Goal: Task Accomplishment & Management: Use online tool/utility

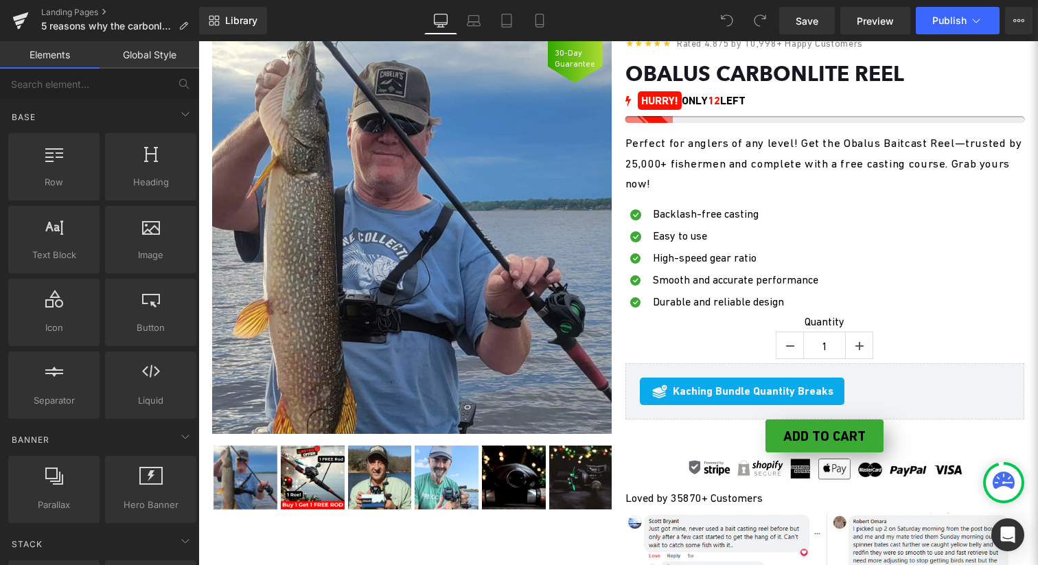
scroll to position [1827, 0]
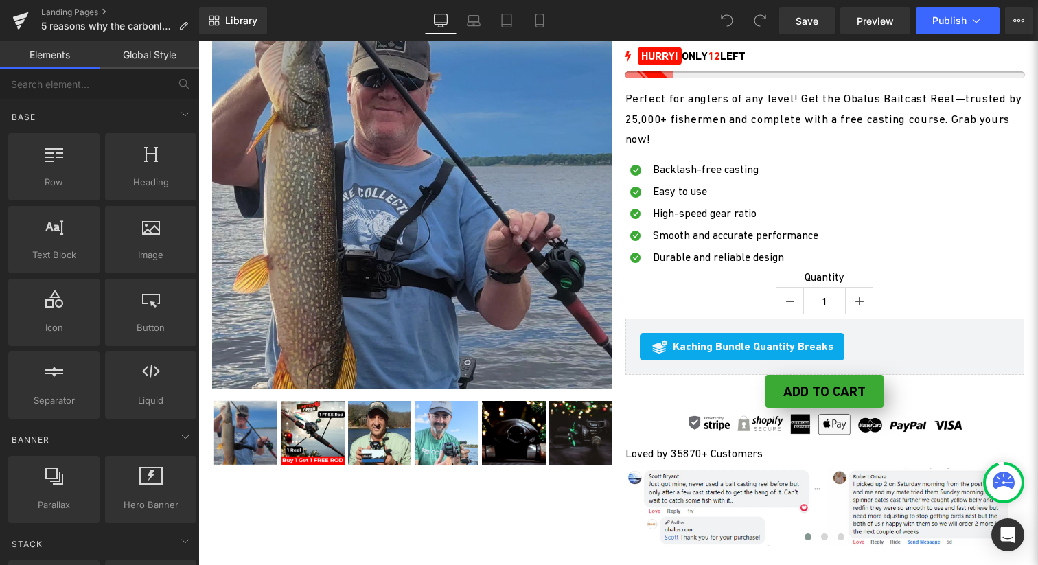
click at [466, 253] on img at bounding box center [411, 189] width 399 height 399
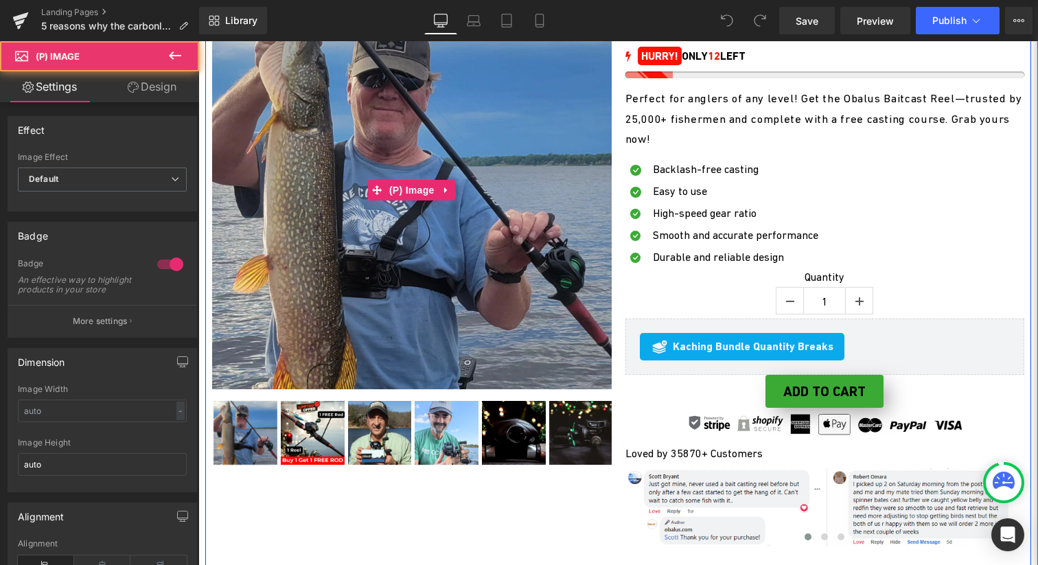
click at [466, 253] on img at bounding box center [411, 189] width 399 height 399
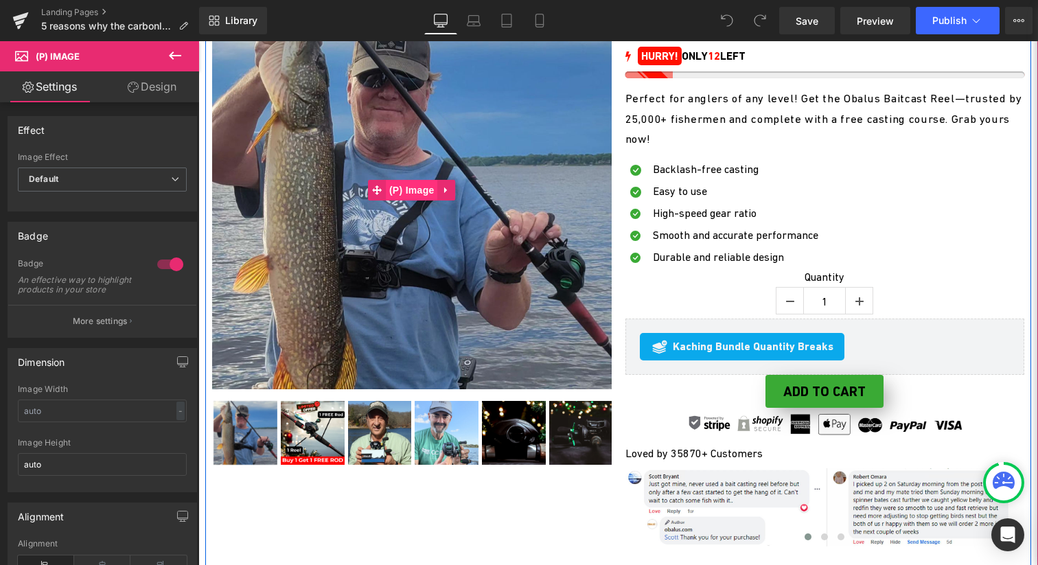
click at [417, 200] on span "(P) Image" at bounding box center [412, 190] width 52 height 21
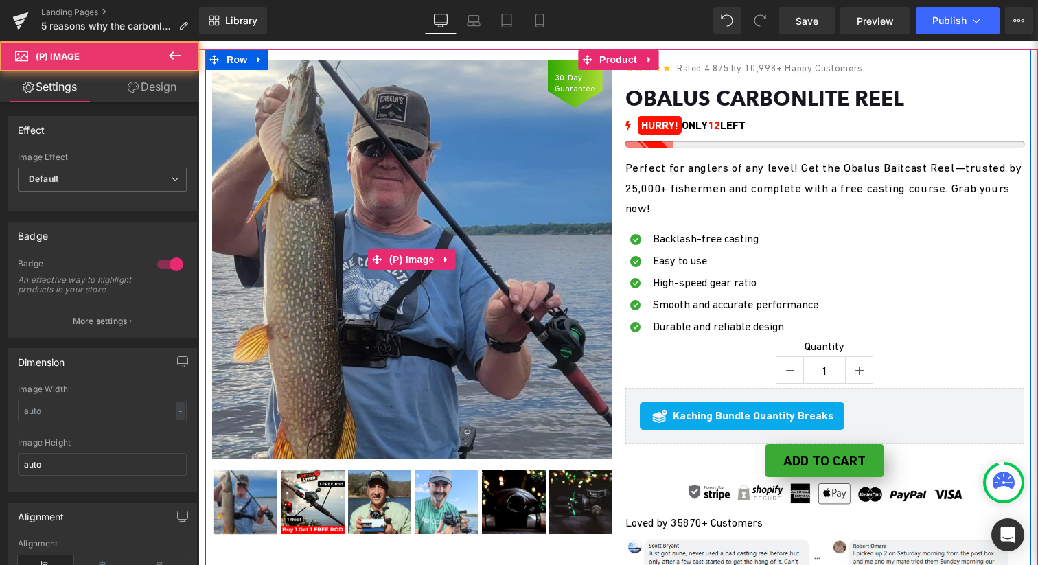
scroll to position [1636, 0]
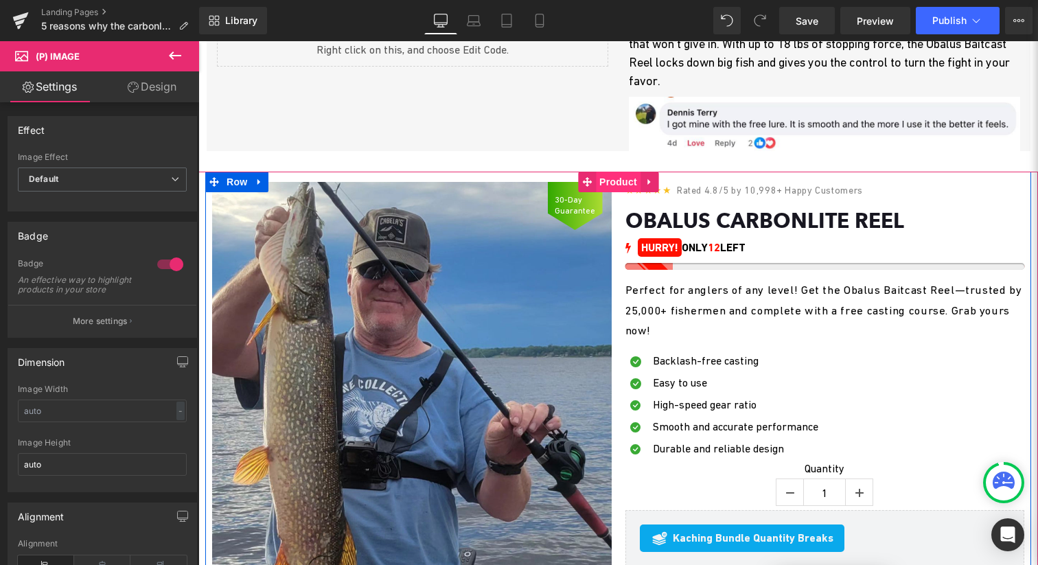
click at [620, 192] on span "Product" at bounding box center [618, 182] width 45 height 21
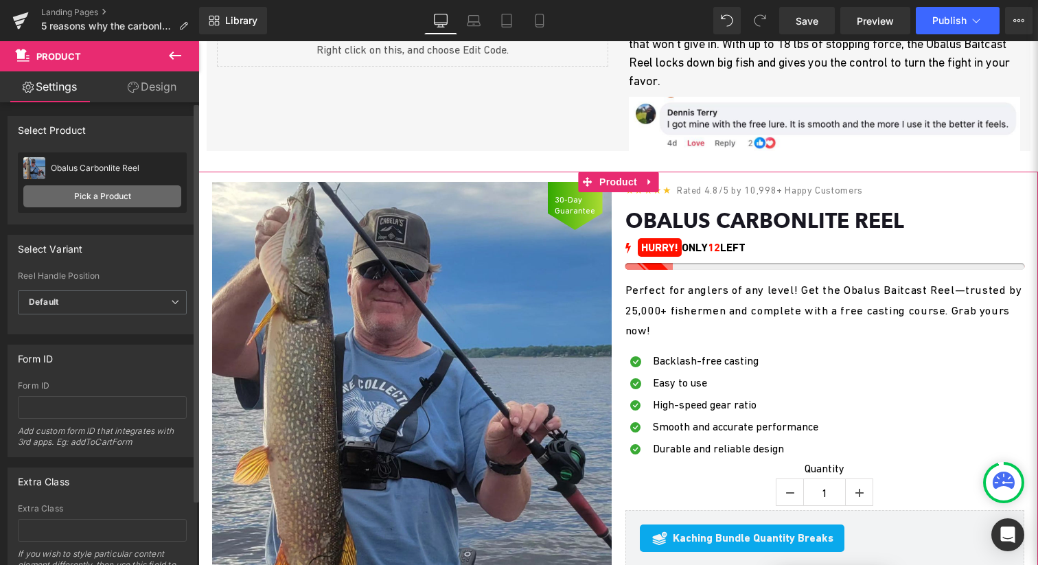
click at [126, 197] on link "Pick a Product" at bounding box center [102, 196] width 158 height 22
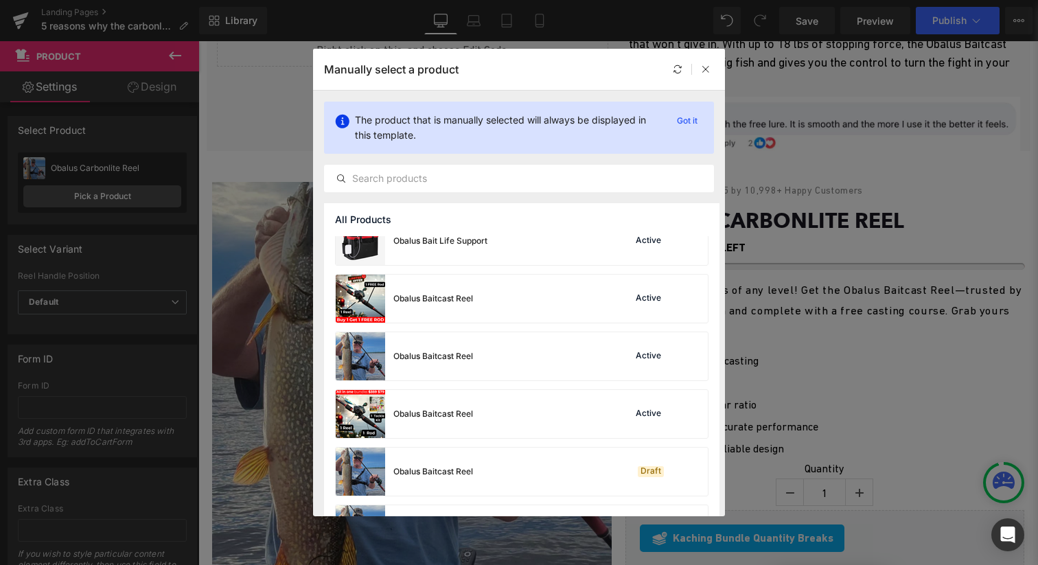
scroll to position [840, 0]
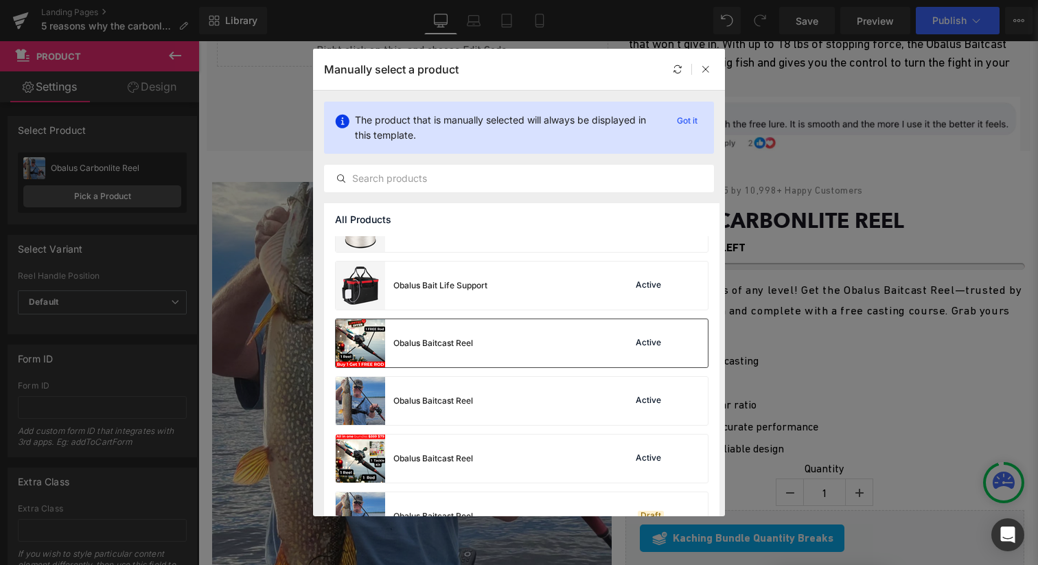
click at [465, 350] on div "Obalus Baitcast Reel" at bounding box center [404, 343] width 137 height 48
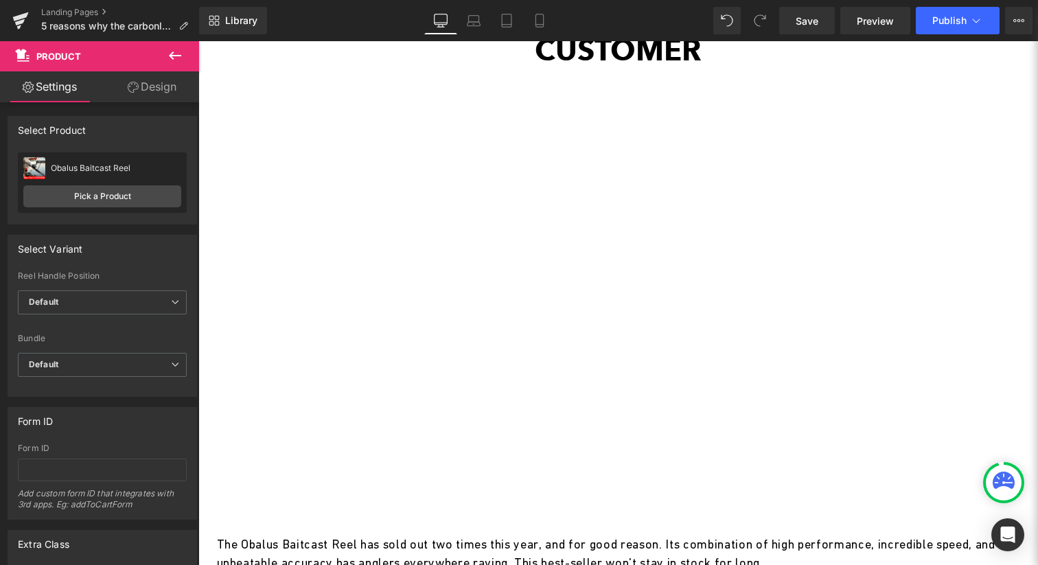
scroll to position [2297, 0]
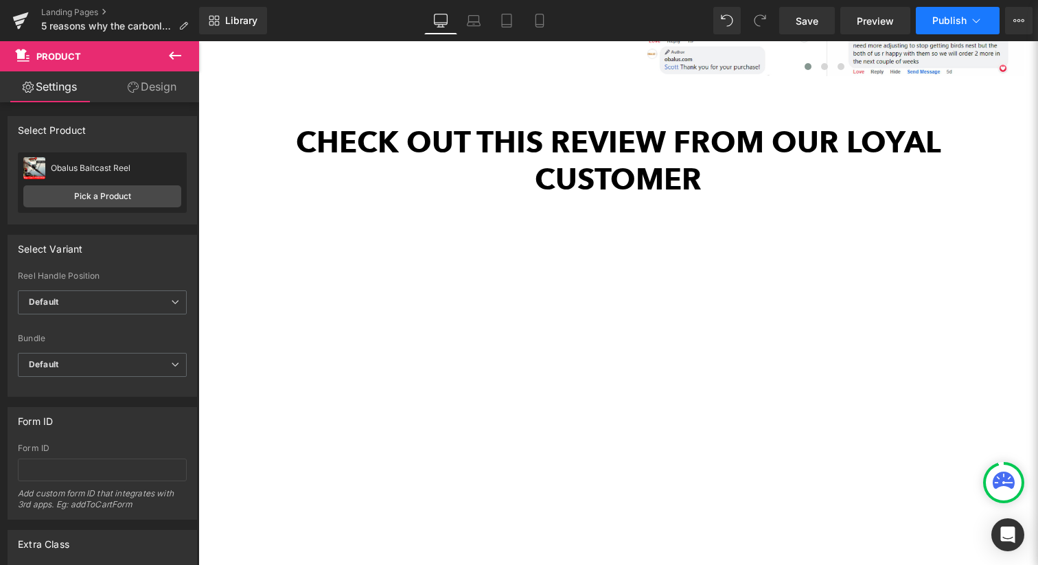
click at [947, 13] on button "Publish" at bounding box center [958, 20] width 84 height 27
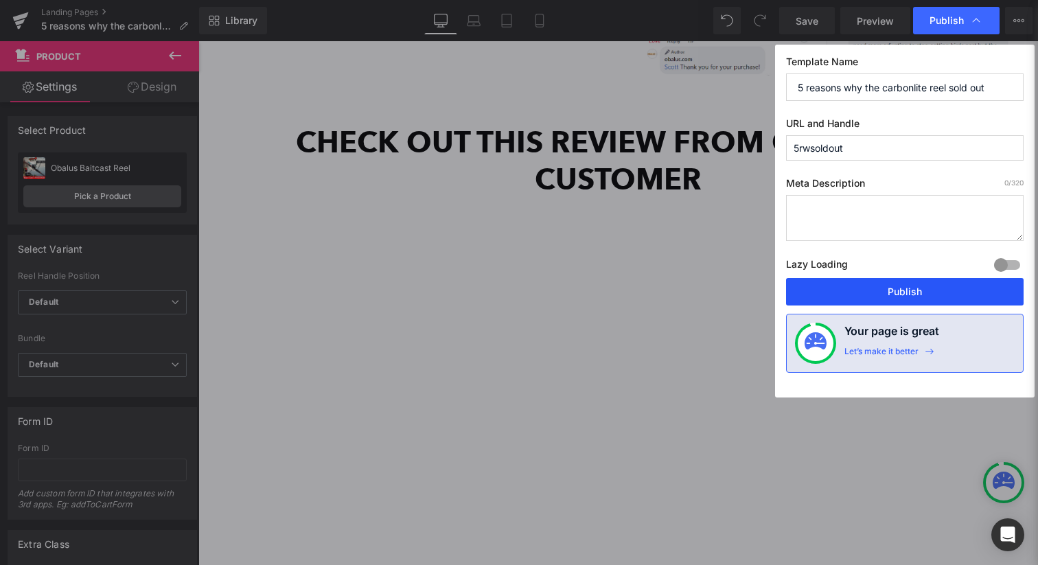
click at [870, 289] on button "Publish" at bounding box center [904, 291] width 237 height 27
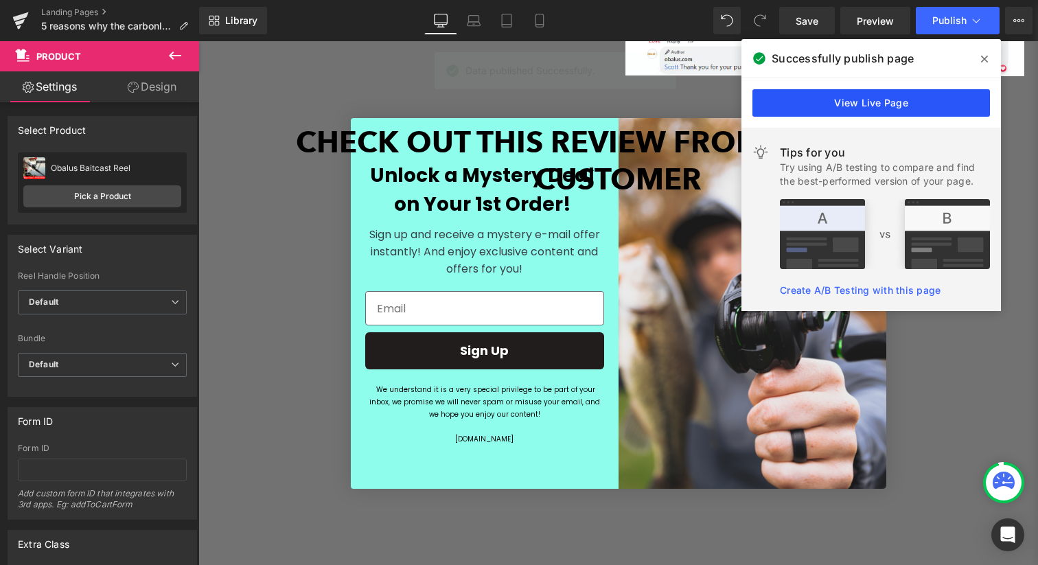
click at [880, 96] on link "View Live Page" at bounding box center [870, 102] width 237 height 27
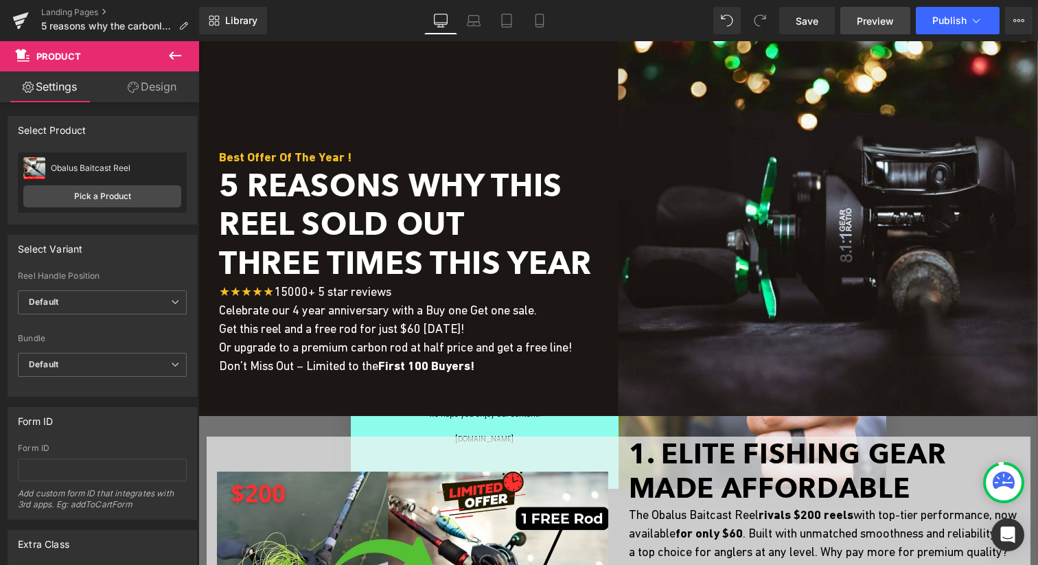
click at [847, 25] on link "Preview" at bounding box center [875, 20] width 70 height 27
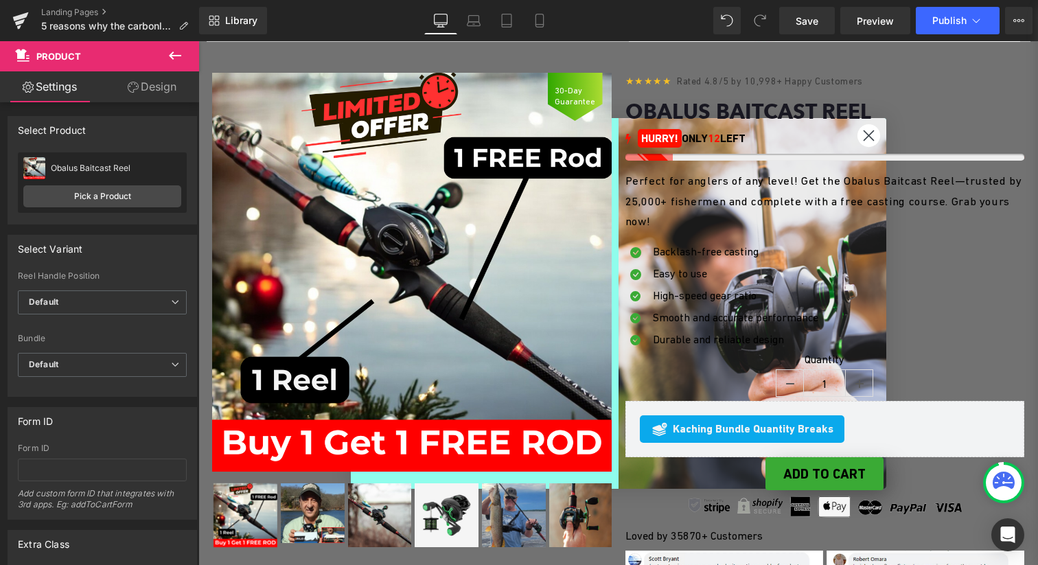
click at [432, 197] on img at bounding box center [411, 272] width 399 height 399
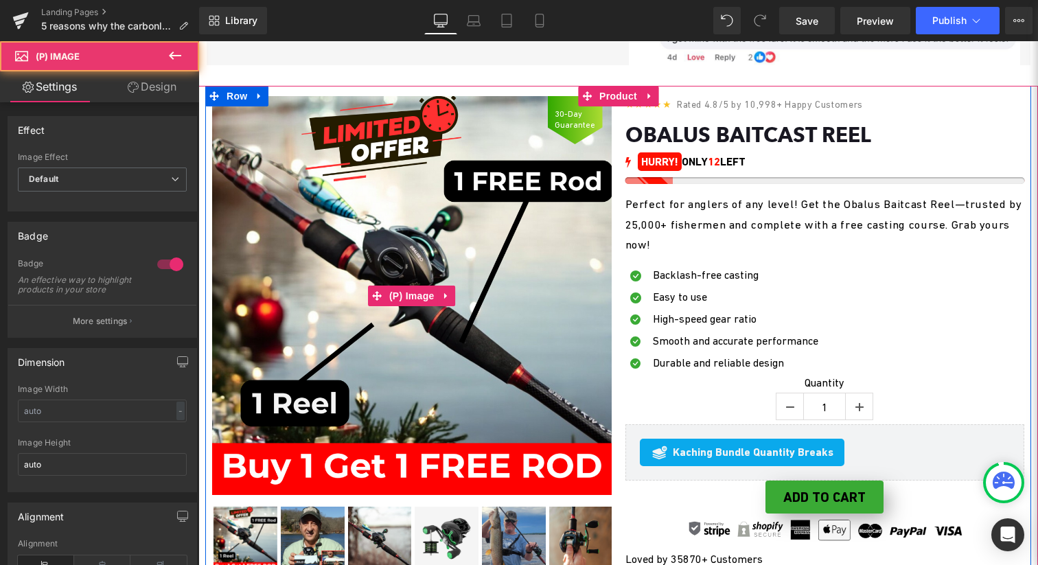
scroll to position [1709, 0]
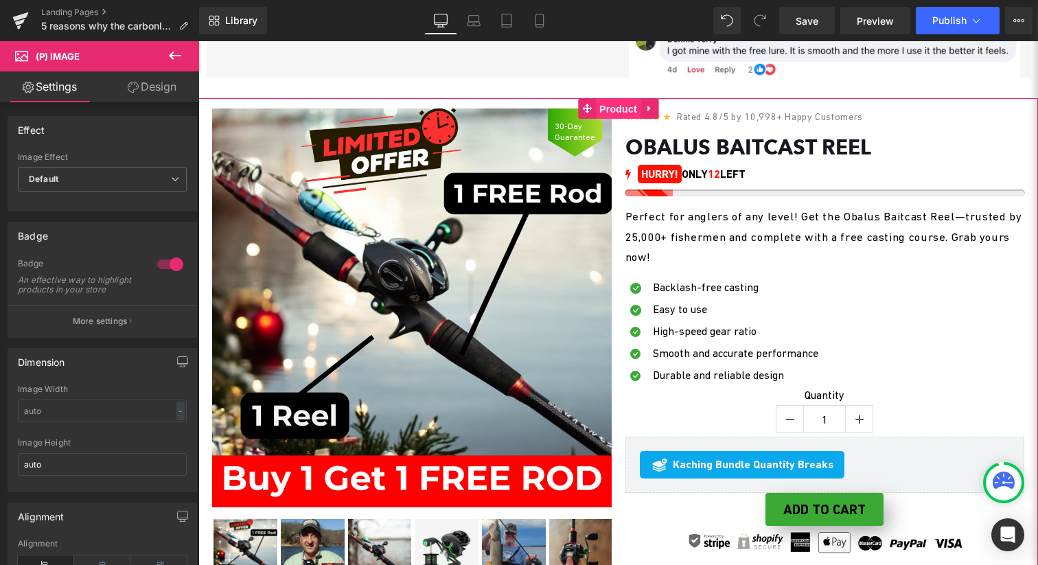
click at [629, 119] on span "Product" at bounding box center [618, 109] width 45 height 21
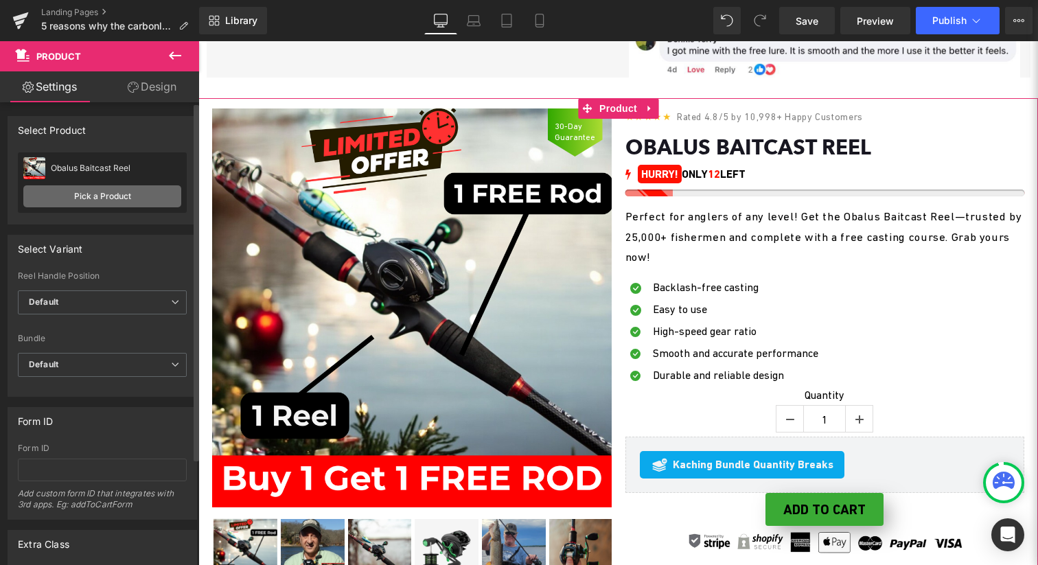
click at [126, 195] on link "Pick a Product" at bounding box center [102, 196] width 158 height 22
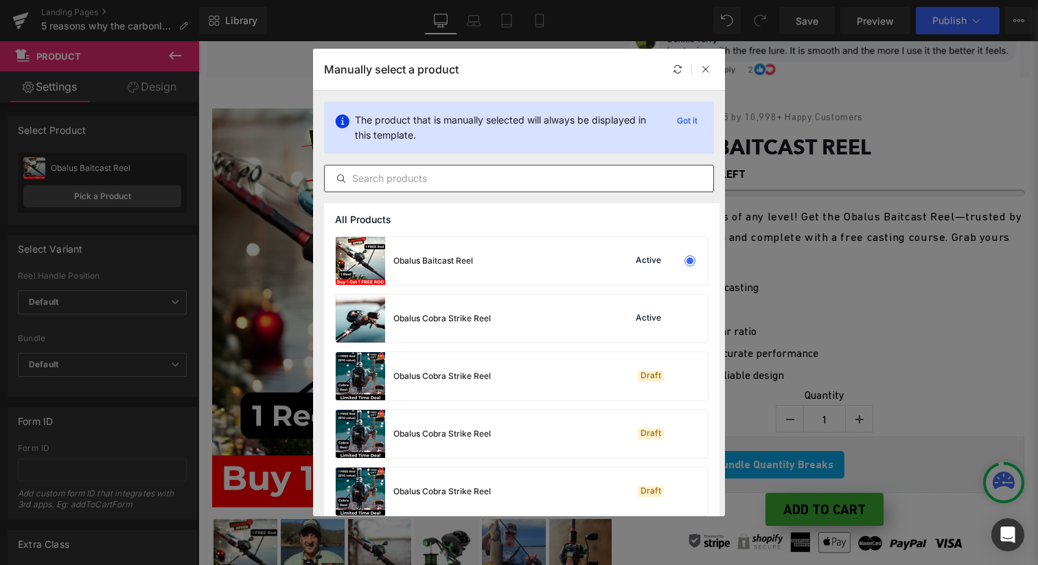
click at [515, 180] on input "text" at bounding box center [519, 178] width 388 height 16
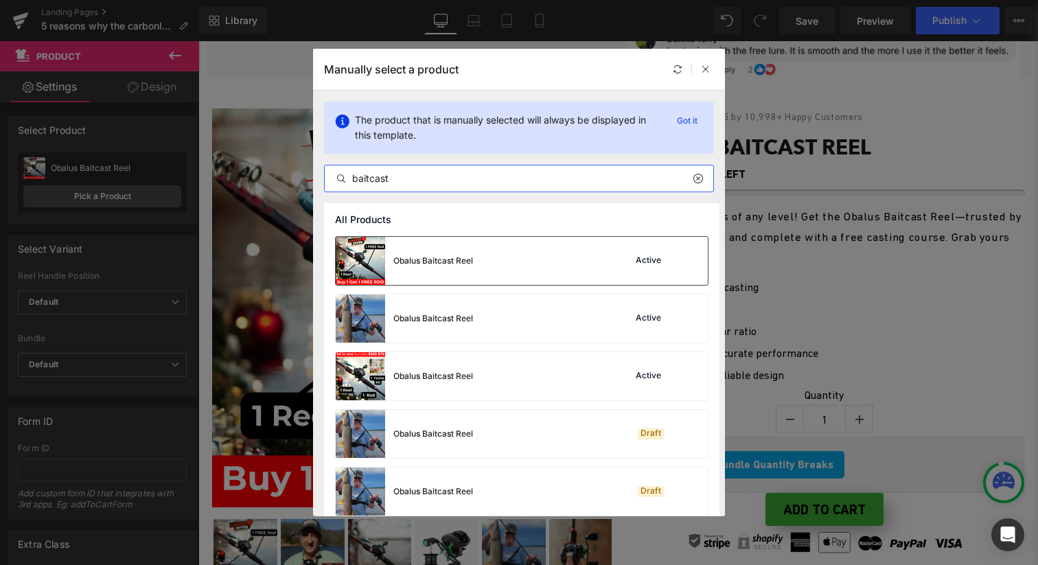
type input "baitcast"
click at [481, 272] on div "Obalus Baitcast Reel Active" at bounding box center [522, 261] width 372 height 48
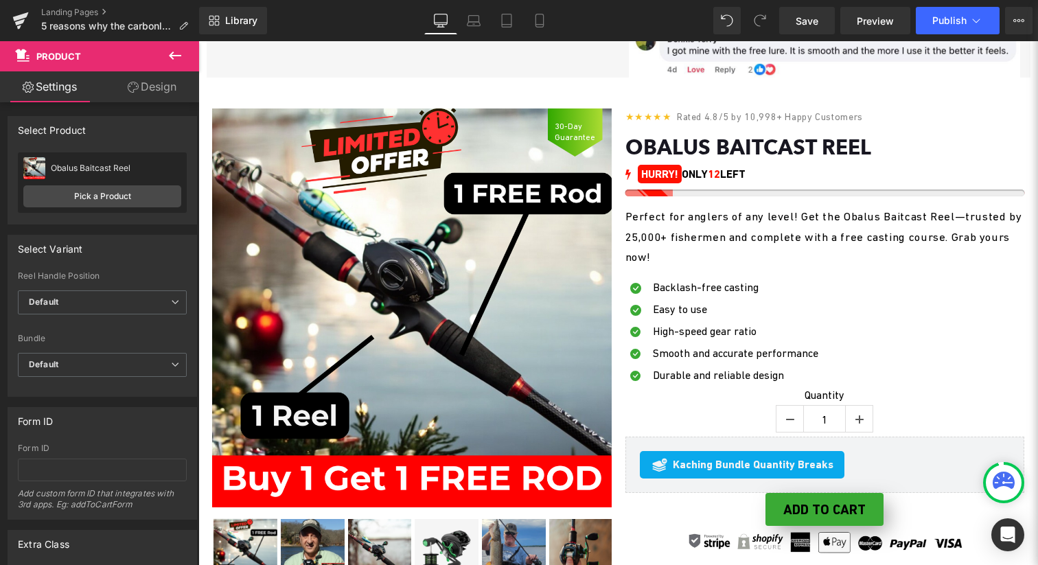
click at [620, 117] on span "Product" at bounding box center [619, 108] width 36 height 16
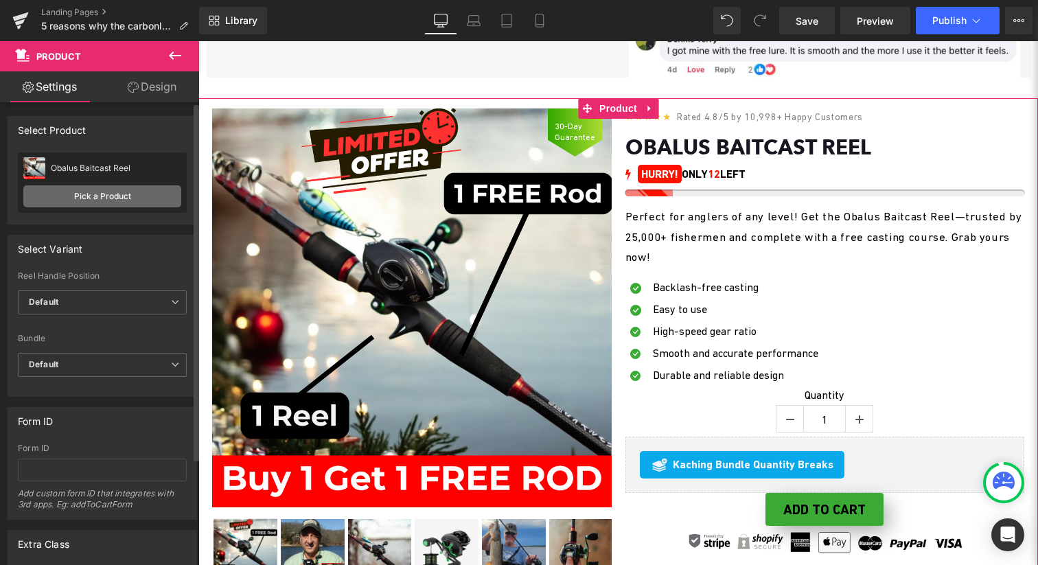
click at [133, 191] on link "Pick a Product" at bounding box center [102, 196] width 158 height 22
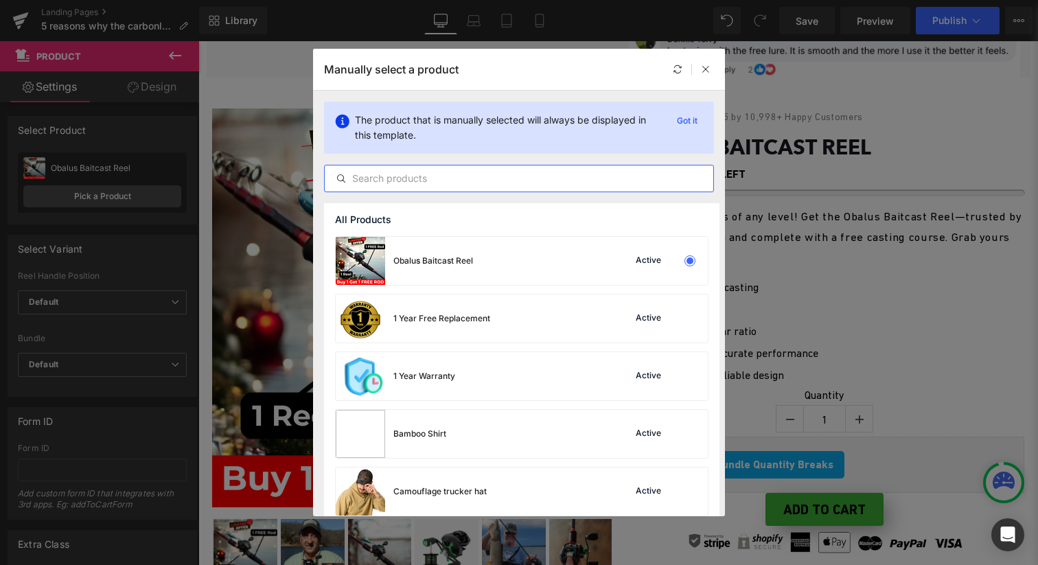
click at [484, 174] on input "text" at bounding box center [519, 178] width 388 height 16
type input "a"
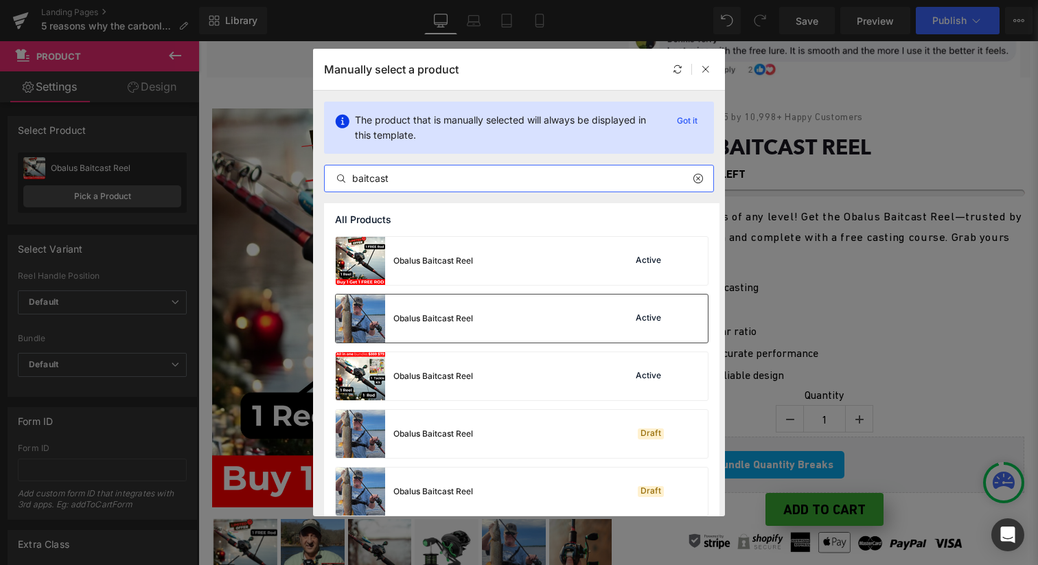
type input "baitcast"
click at [469, 318] on div "Obalus Baitcast Reel" at bounding box center [433, 318] width 80 height 12
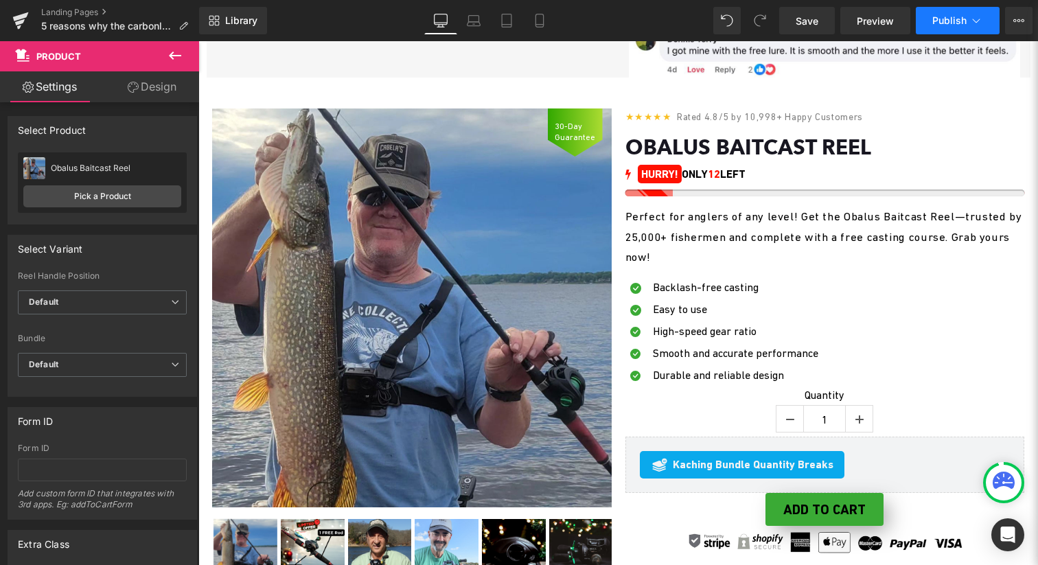
click at [934, 23] on span "Publish" at bounding box center [949, 20] width 34 height 11
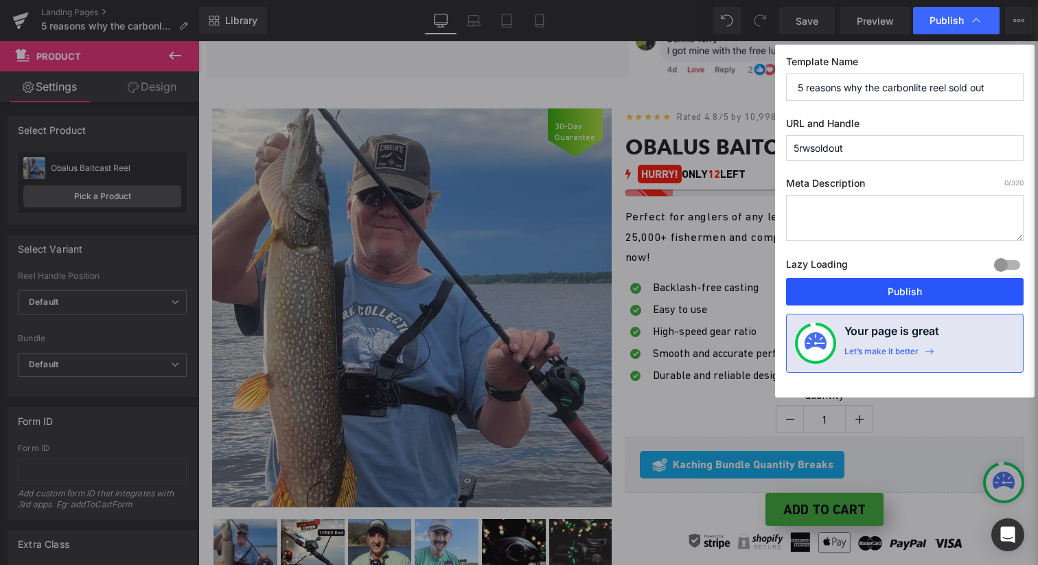
click at [875, 285] on button "Publish" at bounding box center [904, 291] width 237 height 27
